Goal: Task Accomplishment & Management: Complete application form

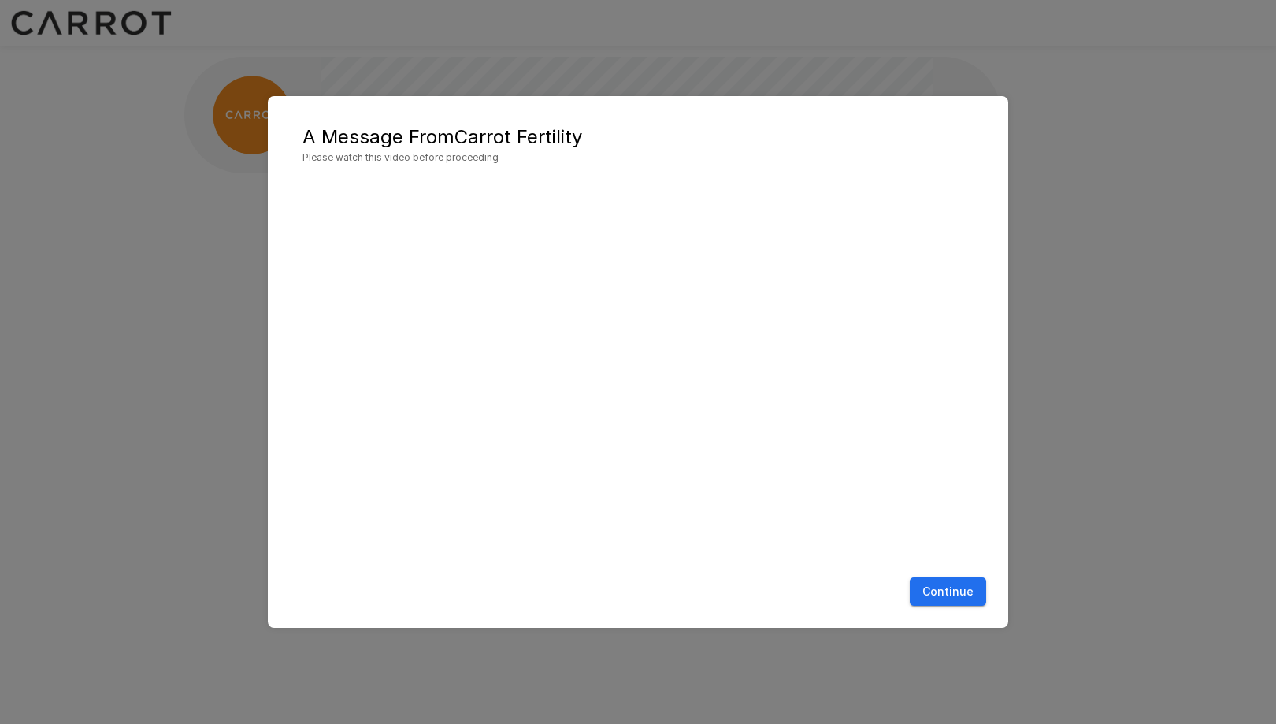
click at [98, 365] on div "A Message From Carrot Fertility Please watch this video before proceeding Conti…" at bounding box center [638, 362] width 1276 height 724
click at [945, 604] on button "Continue" at bounding box center [948, 591] width 76 height 29
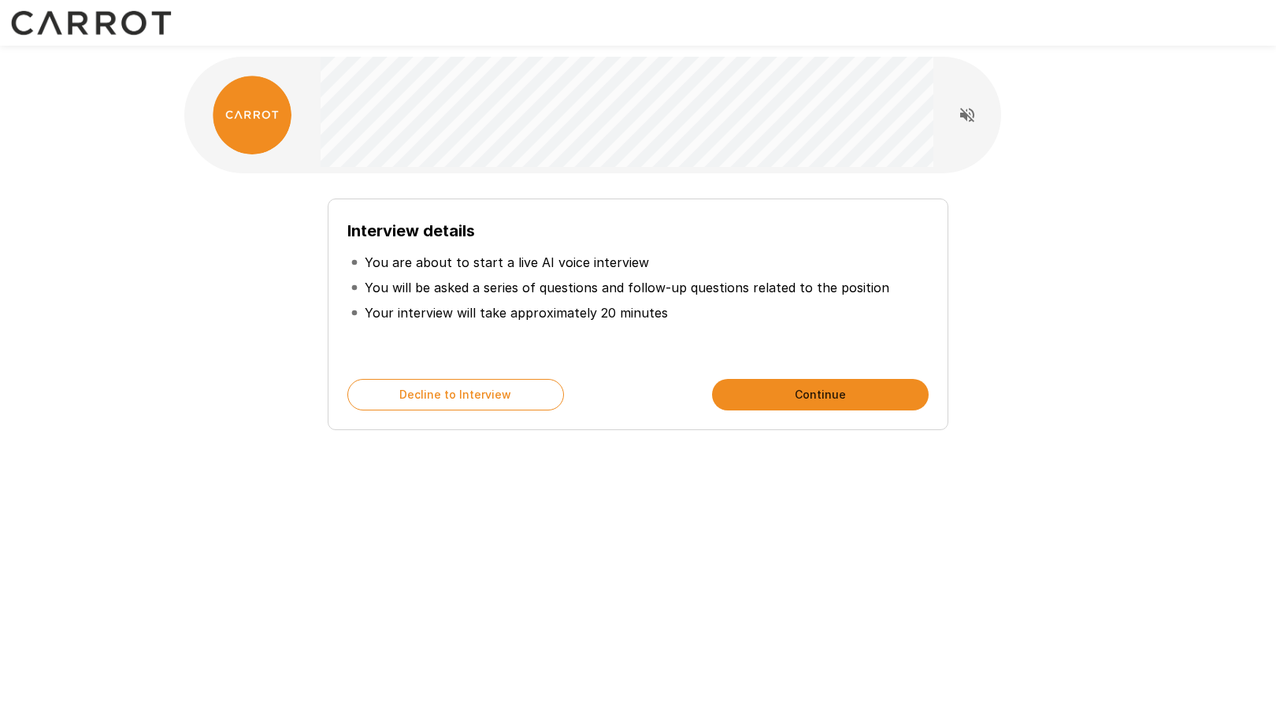
click at [816, 397] on button "Continue" at bounding box center [820, 395] width 217 height 32
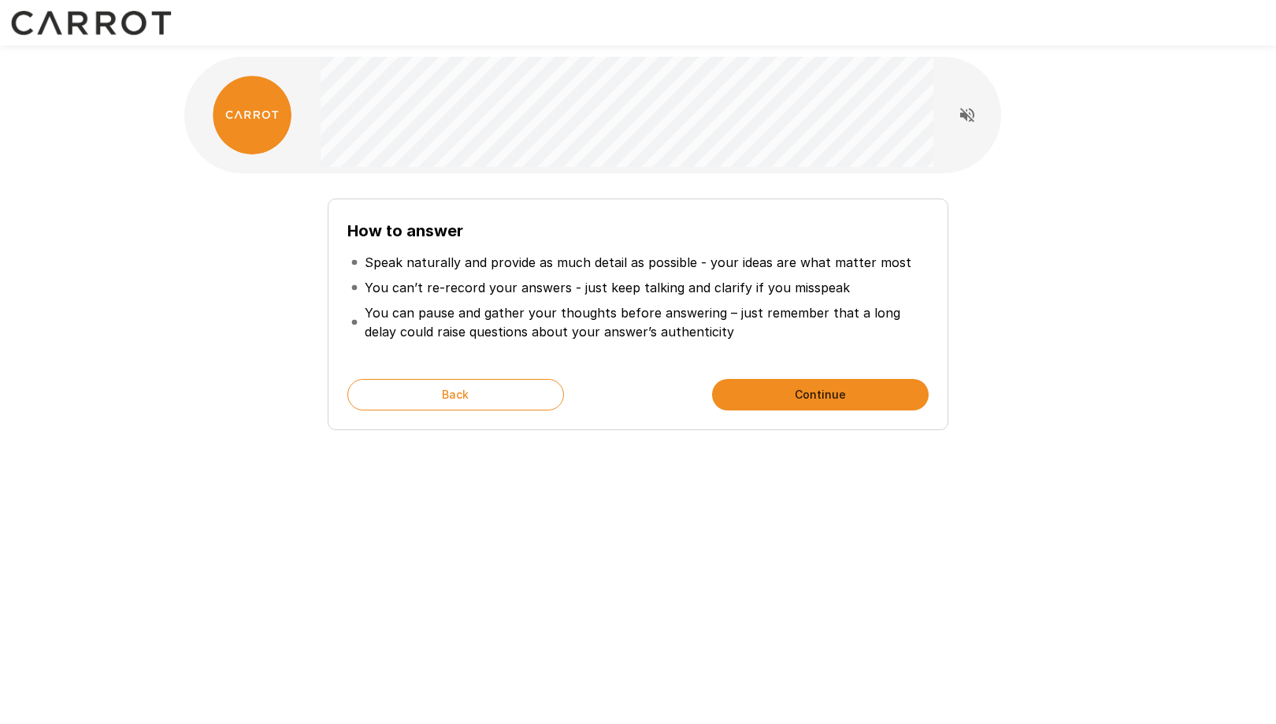
click at [810, 392] on button "Continue" at bounding box center [820, 395] width 217 height 32
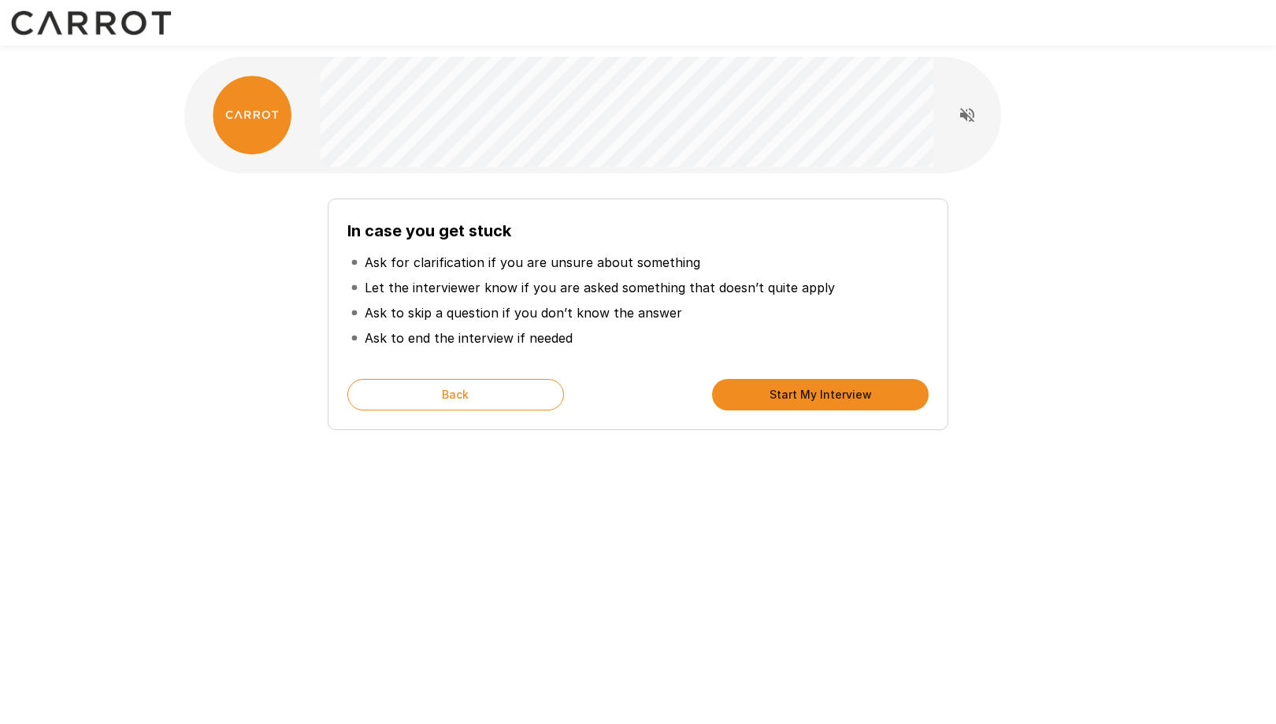
click at [810, 392] on button "Start My Interview" at bounding box center [820, 395] width 217 height 32
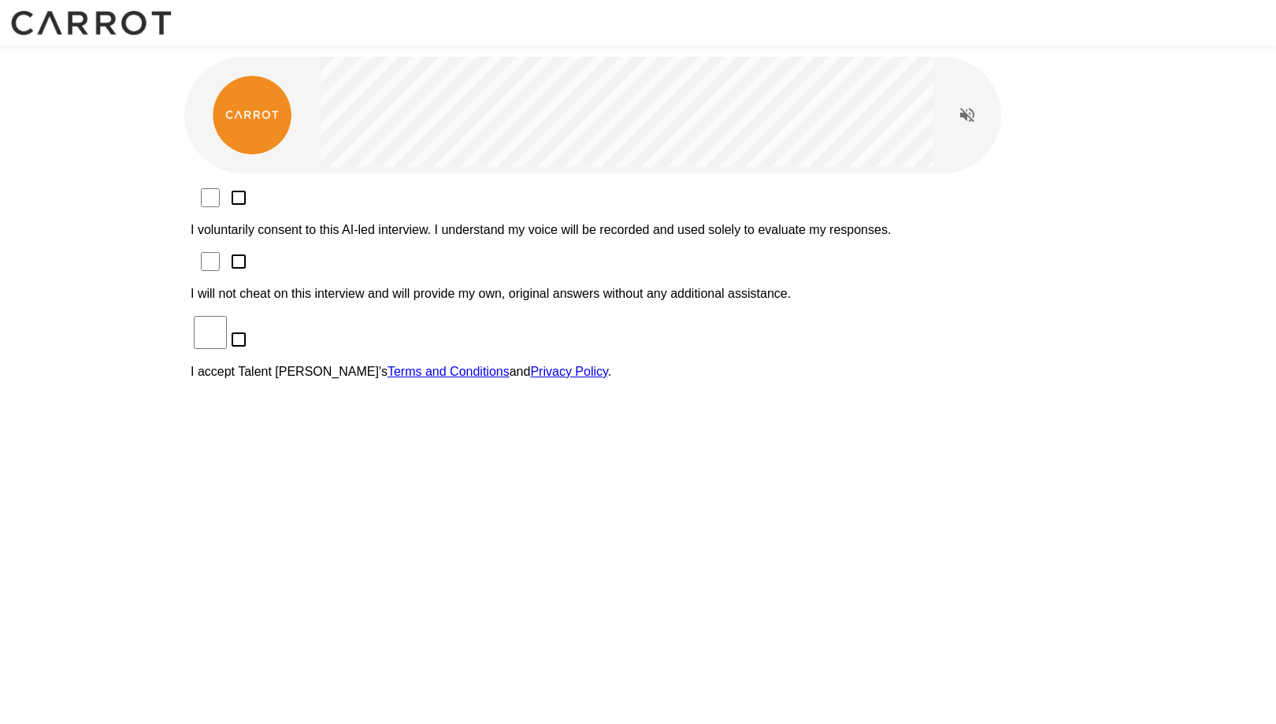
click at [751, 287] on p "I will not cheat on this interview and will provide my own, original answers wi…" at bounding box center [638, 294] width 895 height 14
click at [769, 223] on p "I voluntarily consent to this AI-led interview. I understand my voice will be r…" at bounding box center [638, 230] width 895 height 14
click at [437, 365] on p "I accept Talent Llama's Terms and Conditions and Privacy Policy ." at bounding box center [638, 372] width 895 height 14
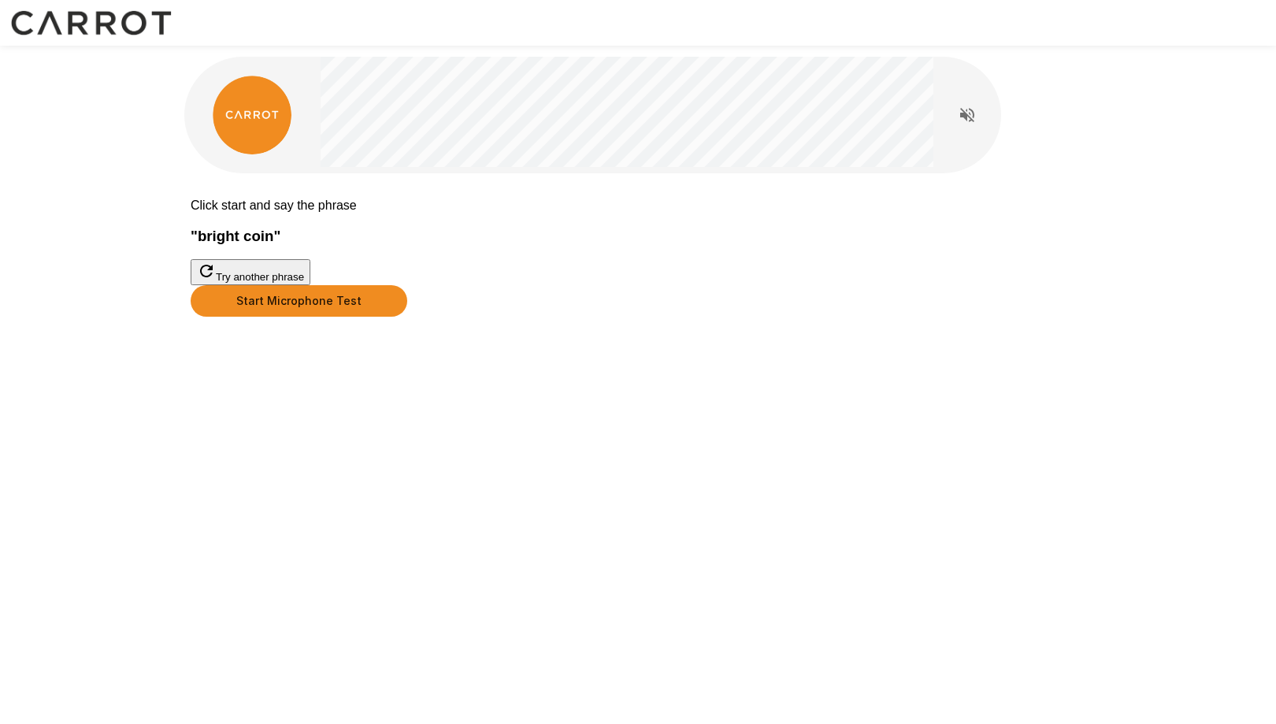
click at [407, 317] on button "Start Microphone Test" at bounding box center [299, 301] width 217 height 32
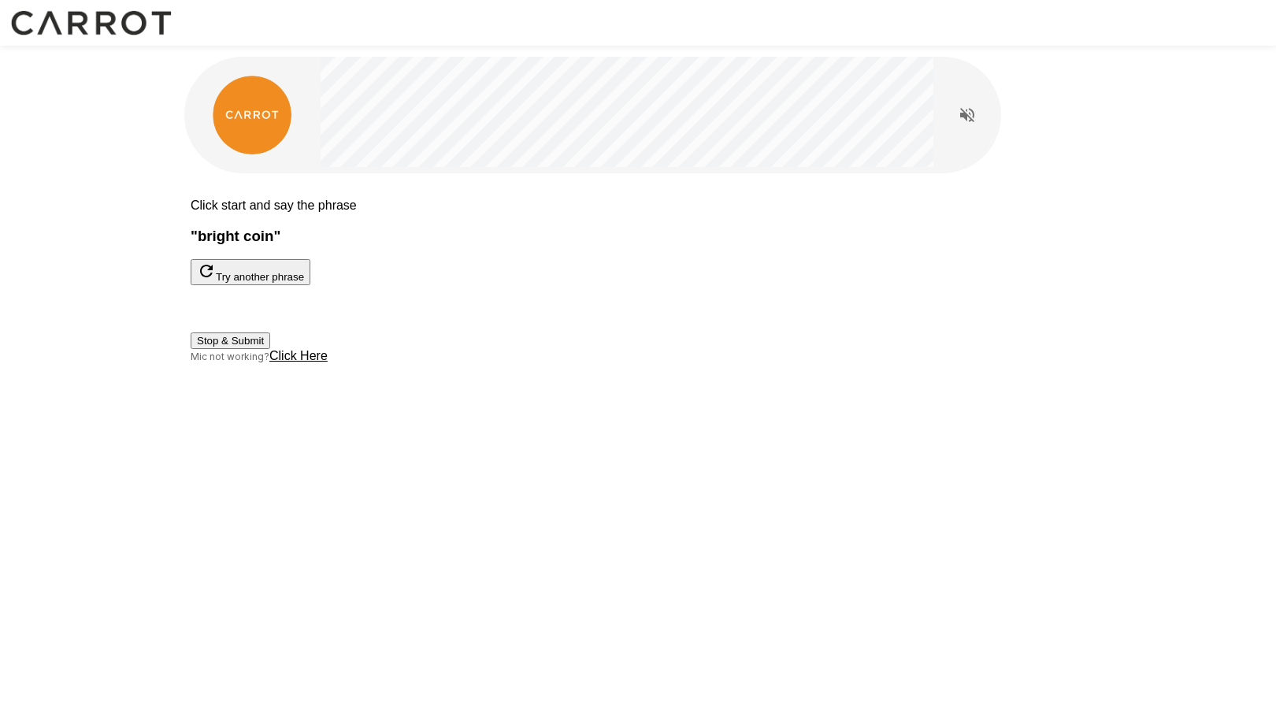
click at [310, 282] on button "Try another phrase" at bounding box center [251, 272] width 120 height 26
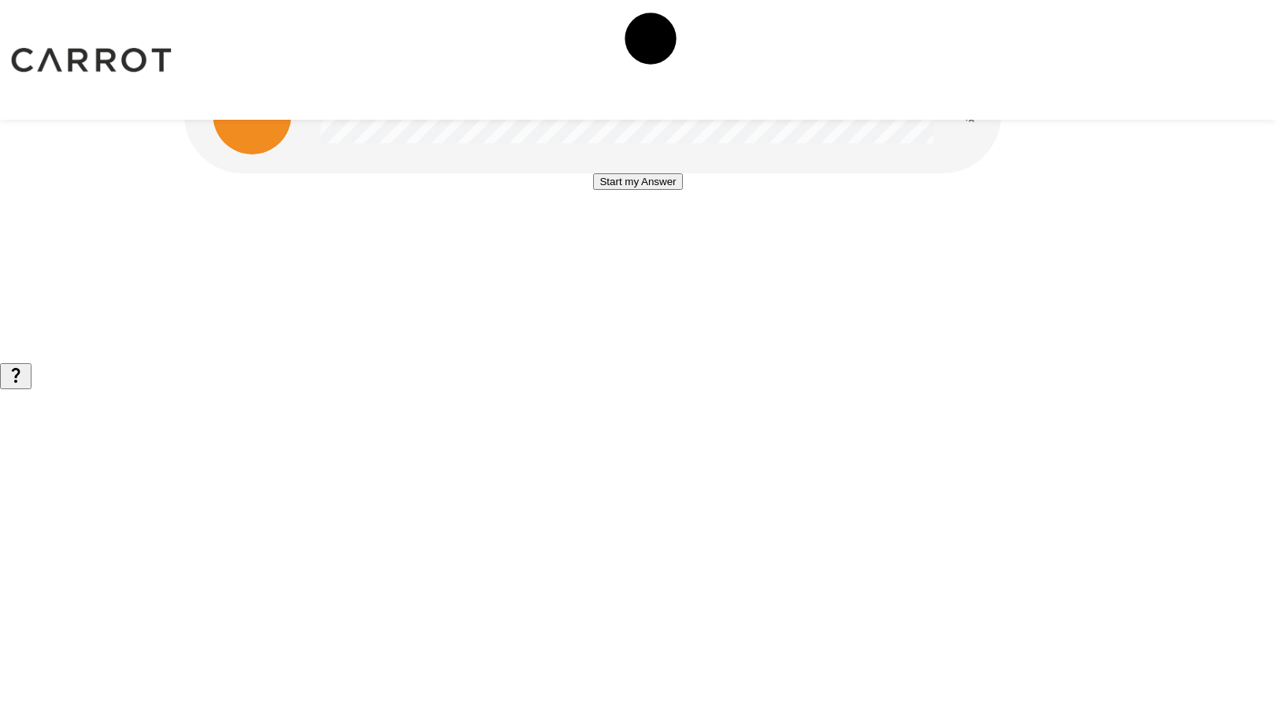
click at [593, 190] on button "Start my Answer" at bounding box center [637, 181] width 89 height 17
click at [643, 237] on button "Stop & Submit" at bounding box center [638, 229] width 80 height 17
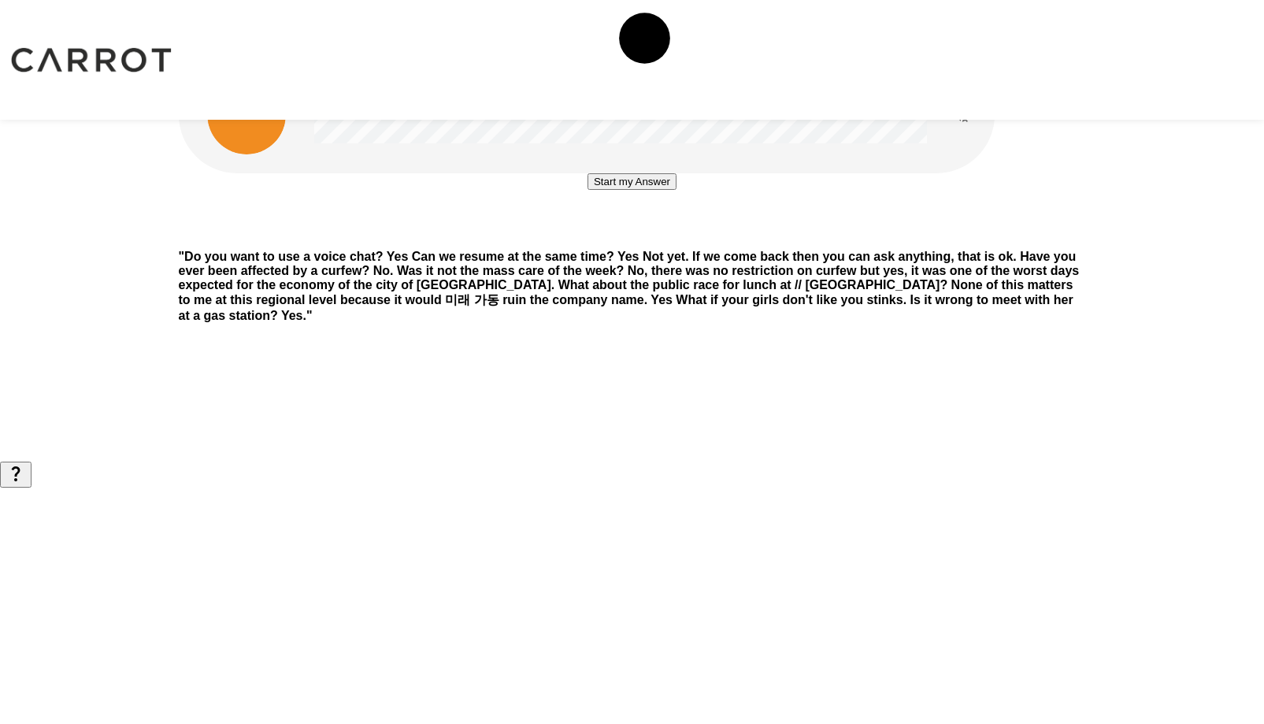
click at [671, 190] on button "Start my Answer" at bounding box center [632, 181] width 89 height 17
click at [671, 237] on button "Stop & Submit" at bounding box center [632, 229] width 80 height 17
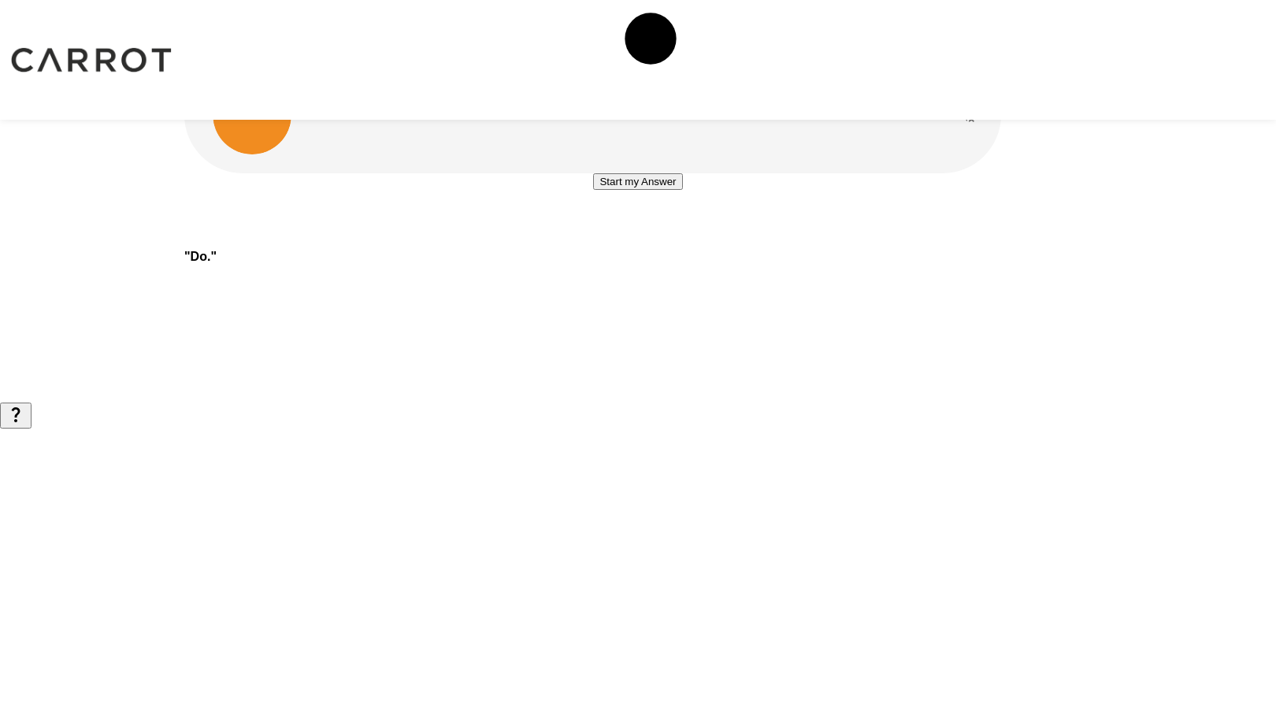
click at [671, 190] on button "Start my Answer" at bounding box center [637, 181] width 89 height 17
click at [671, 237] on button "Stop & Submit" at bounding box center [638, 229] width 80 height 17
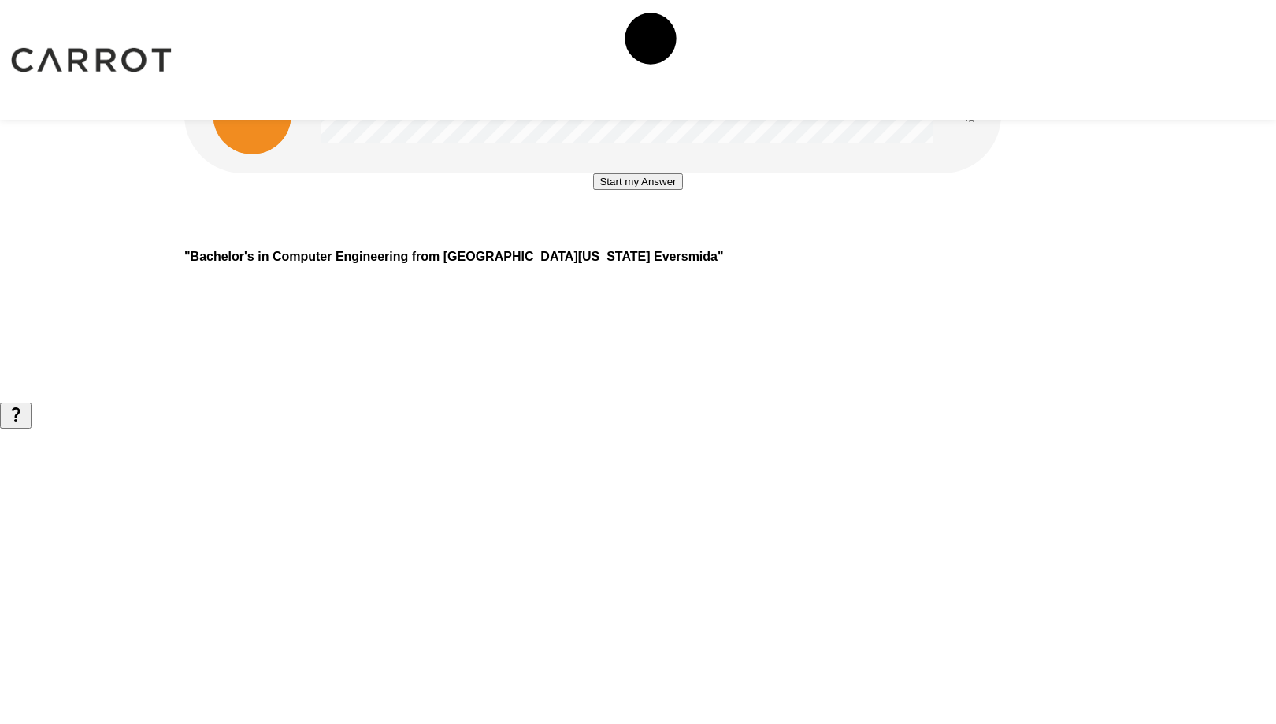
click at [671, 190] on button "Start my Answer" at bounding box center [637, 181] width 89 height 17
click at [671, 237] on button "Stop & Submit" at bounding box center [638, 229] width 80 height 17
click at [671, 190] on button "Start my Answer" at bounding box center [637, 181] width 89 height 17
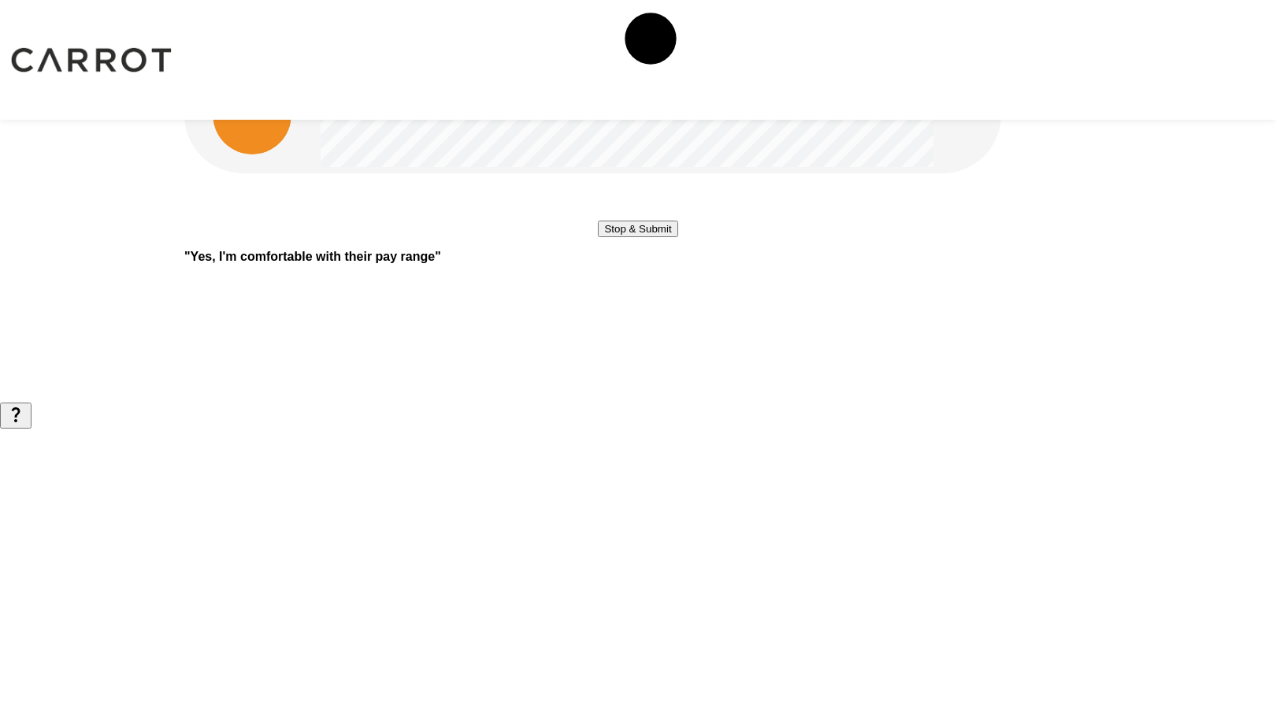
click at [671, 237] on button "Stop & Submit" at bounding box center [638, 229] width 80 height 17
